Goal: Navigation & Orientation: Go to known website

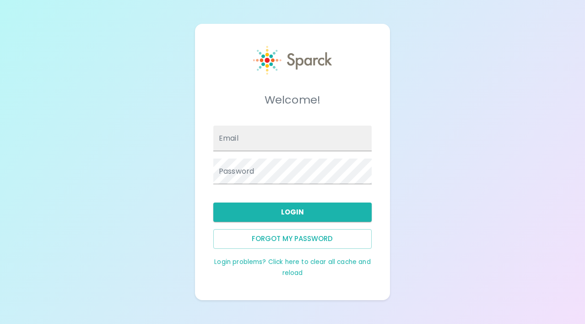
type input "[EMAIL_ADDRESS][DOMAIN_NAME]"
click at [359, 208] on button "Login" at bounding box center [292, 211] width 158 height 19
